Goal: Obtain resource: Obtain resource

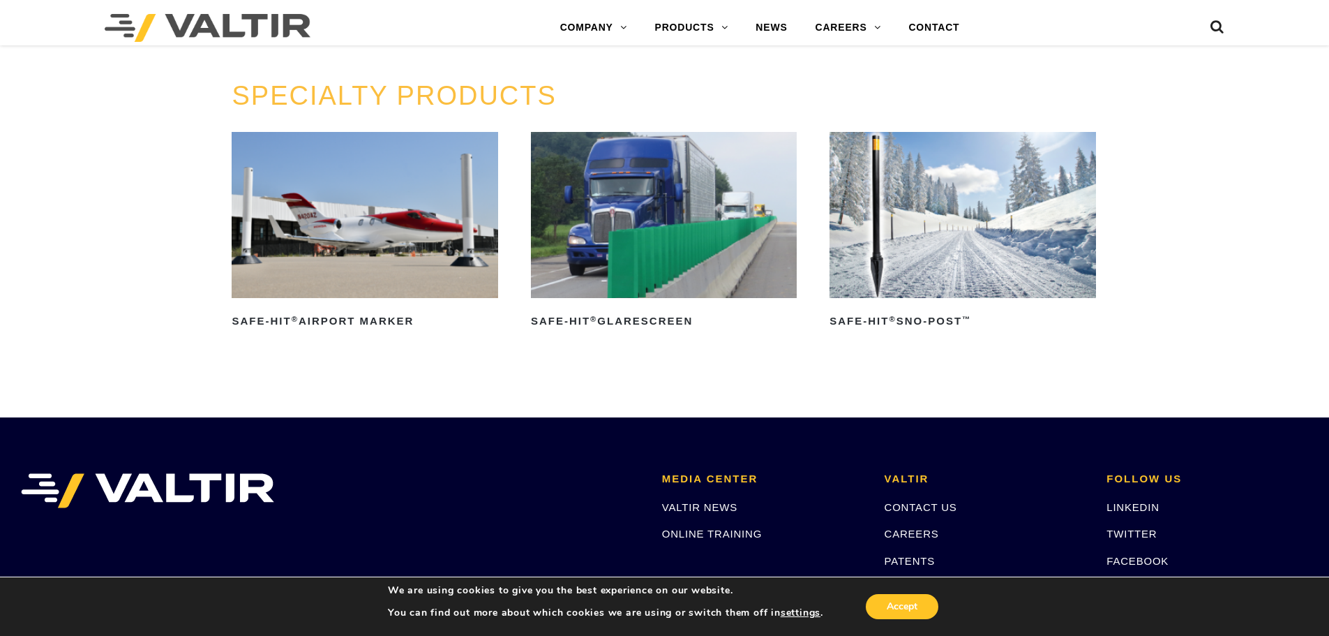
click at [700, 239] on img at bounding box center [664, 215] width 266 height 166
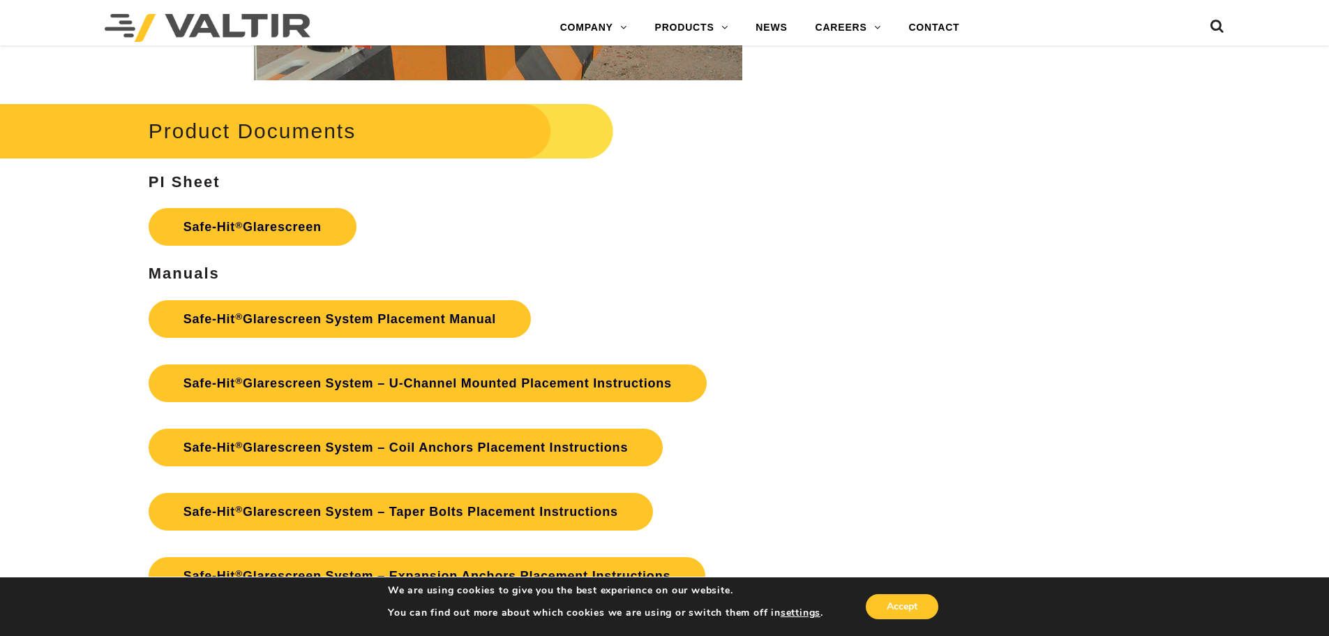
scroll to position [2722, 0]
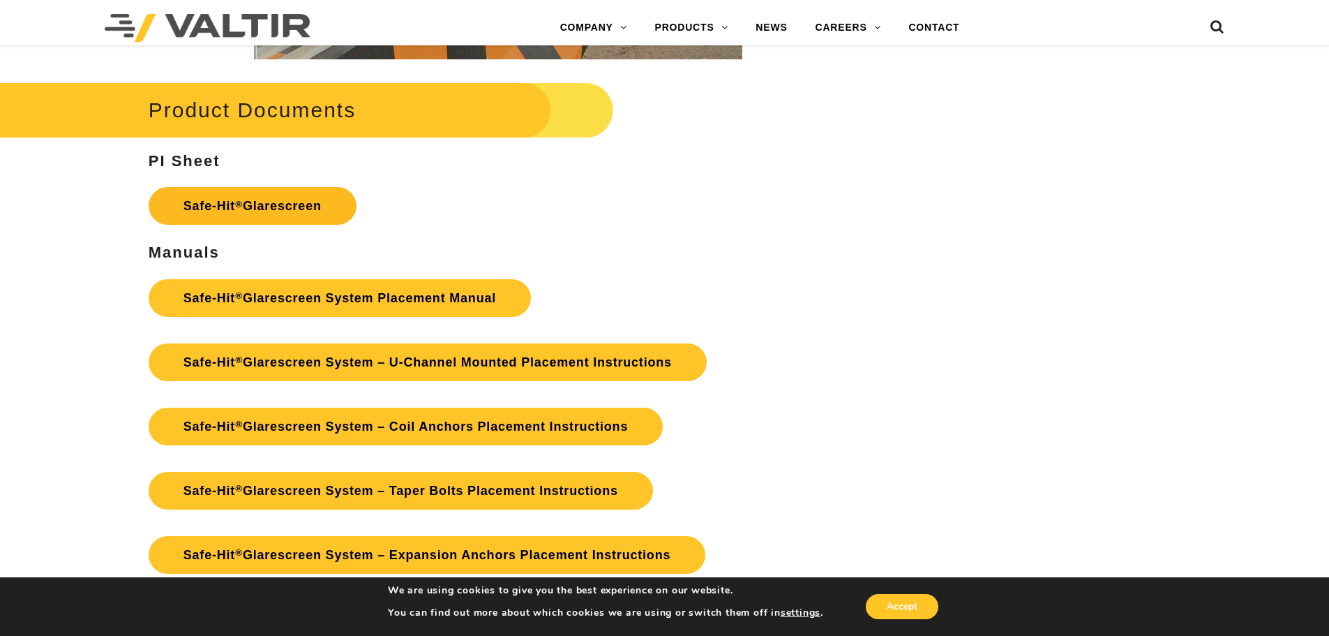
click at [276, 200] on link "Safe-Hit ® Glarescreen" at bounding box center [253, 206] width 208 height 38
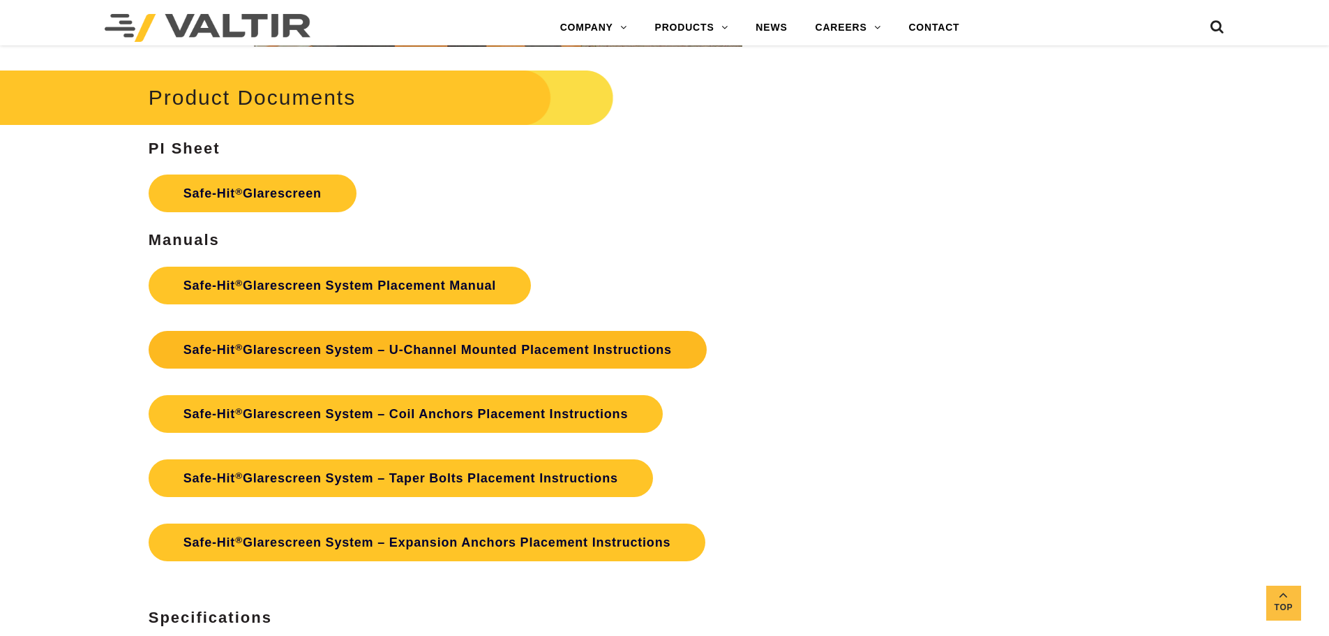
scroll to position [2722, 0]
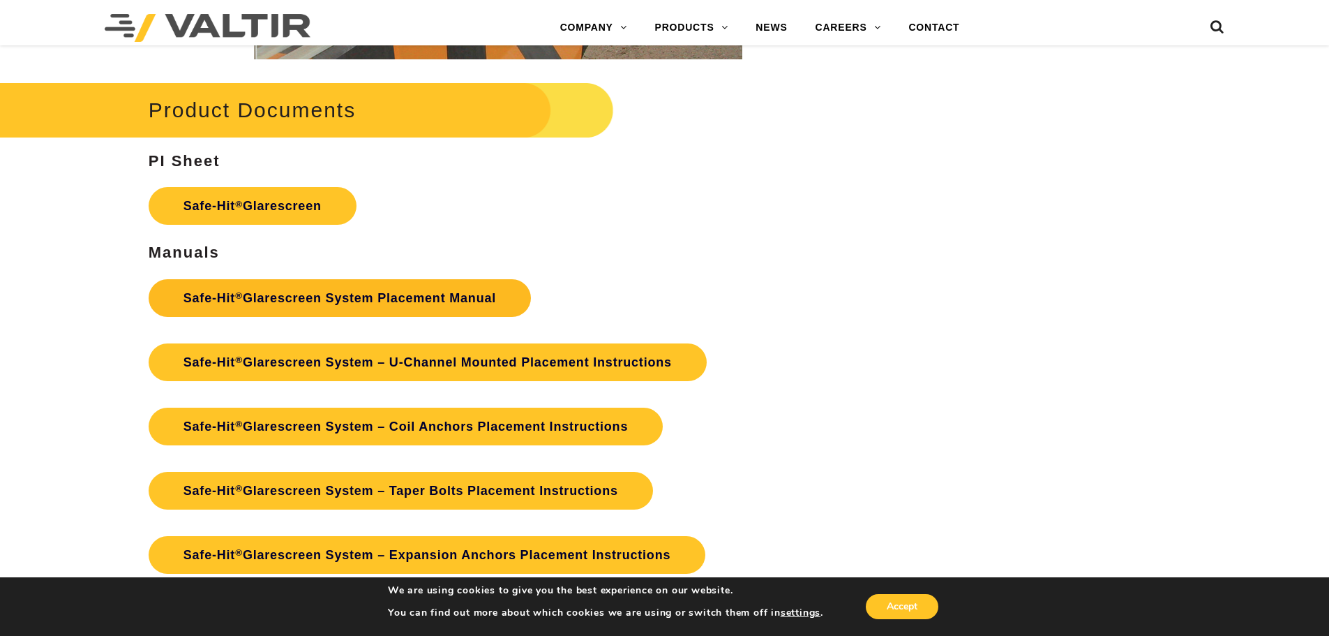
click at [417, 292] on link "Safe-Hit ® Glarescreen System Placement Manual" at bounding box center [340, 298] width 382 height 38
